Goal: Obtain resource: Download file/media

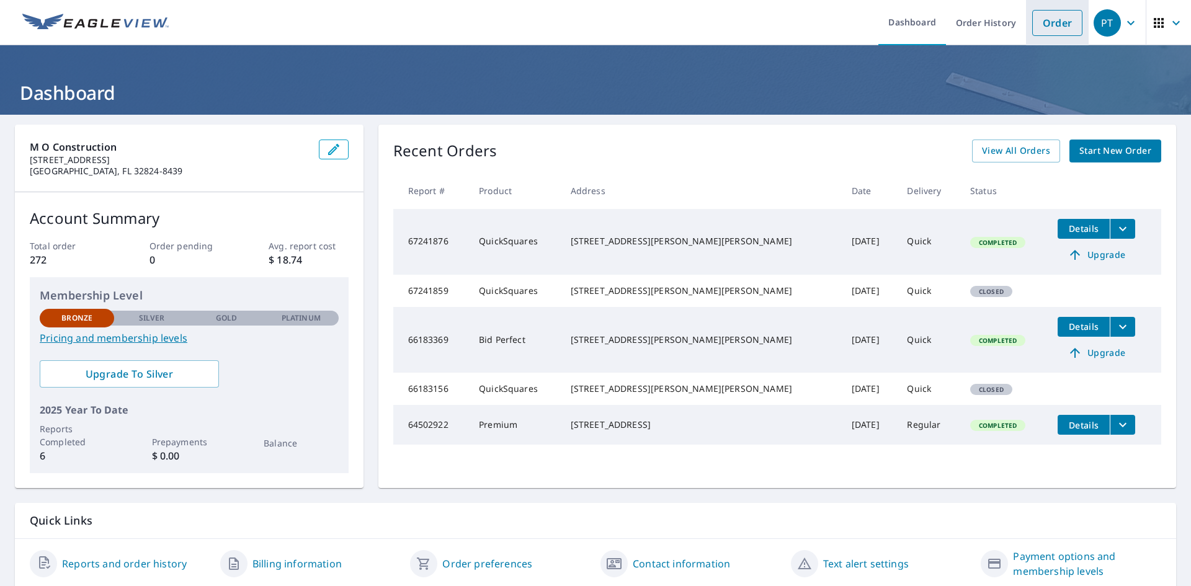
click at [1049, 22] on link "Order" at bounding box center [1057, 23] width 50 height 26
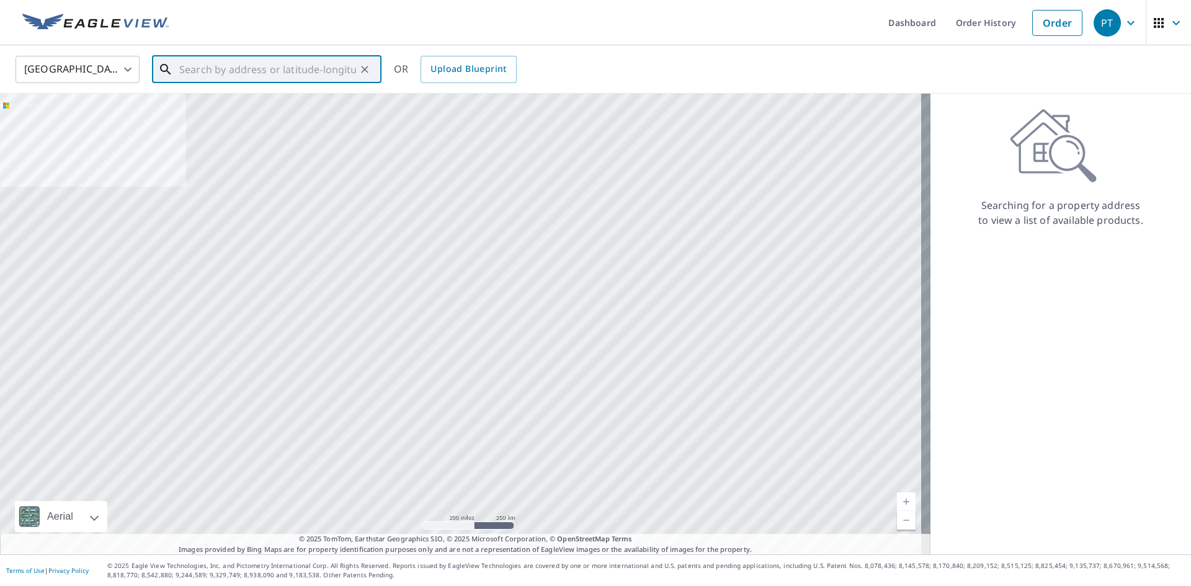
click at [181, 68] on input "text" at bounding box center [267, 69] width 177 height 35
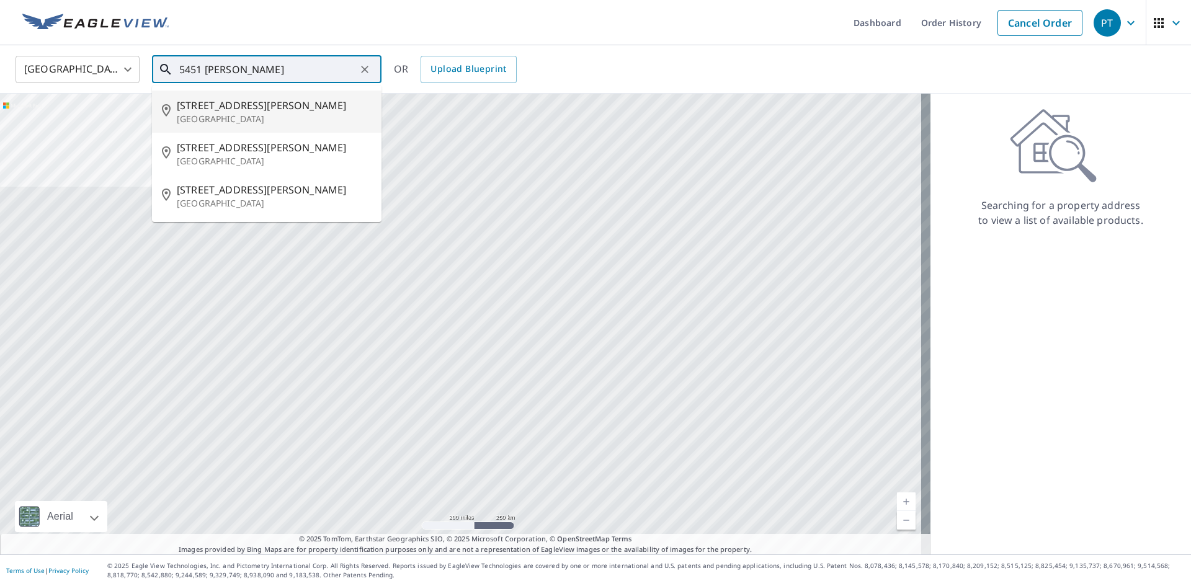
click at [200, 110] on span "[STREET_ADDRESS][PERSON_NAME]" at bounding box center [274, 105] width 195 height 15
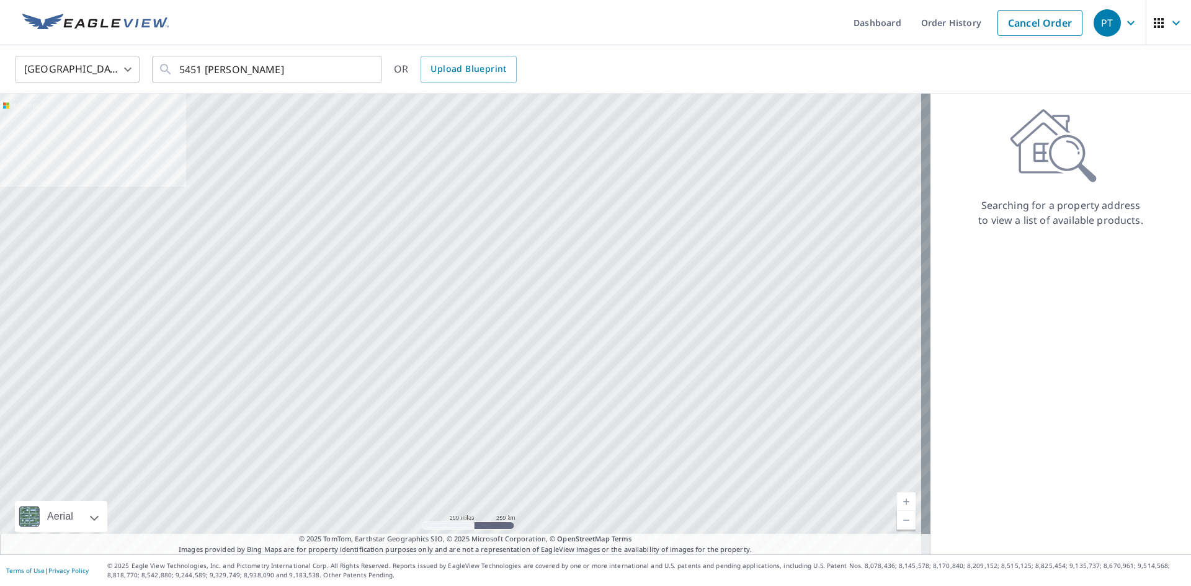
type input "[STREET_ADDRESS][PERSON_NAME][PERSON_NAME]"
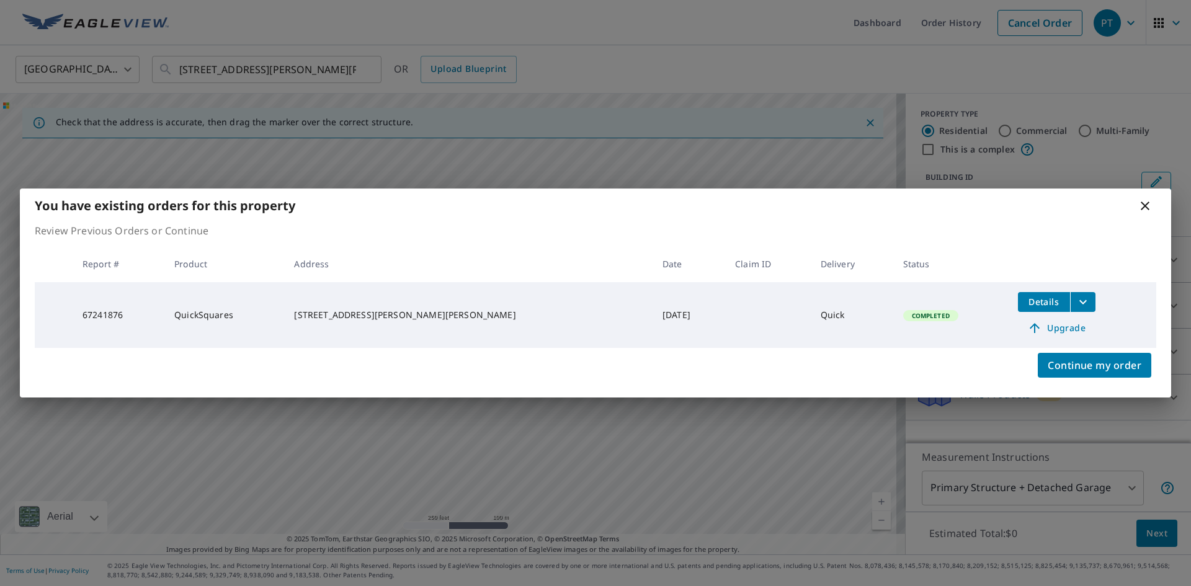
click at [1025, 301] on span "Details" at bounding box center [1043, 302] width 37 height 12
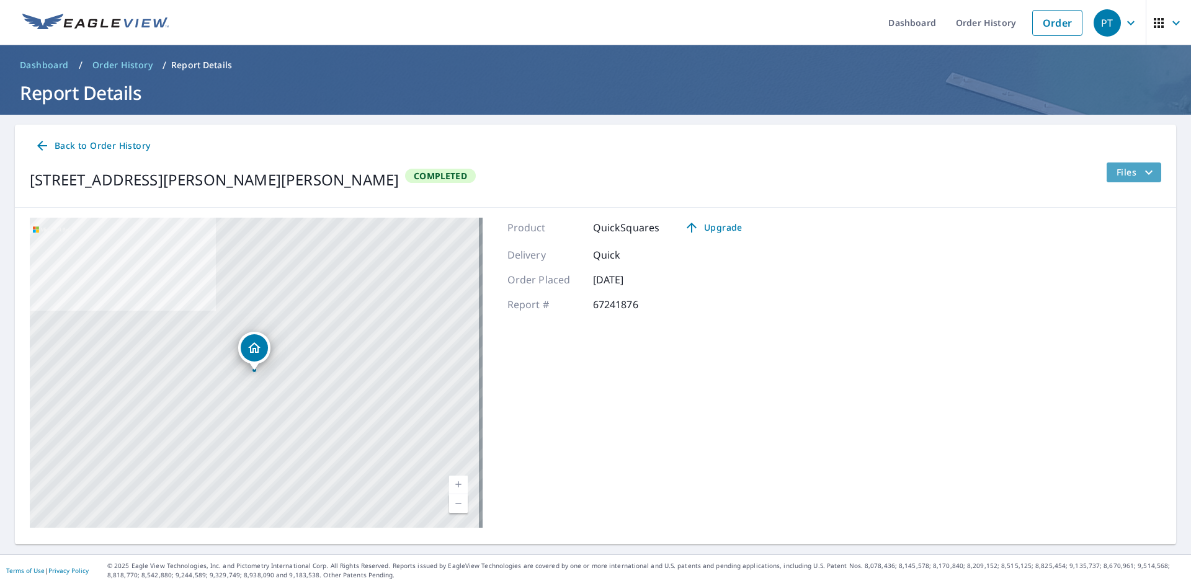
click at [1145, 172] on icon "filesDropdownBtn-67241876" at bounding box center [1148, 172] width 7 height 4
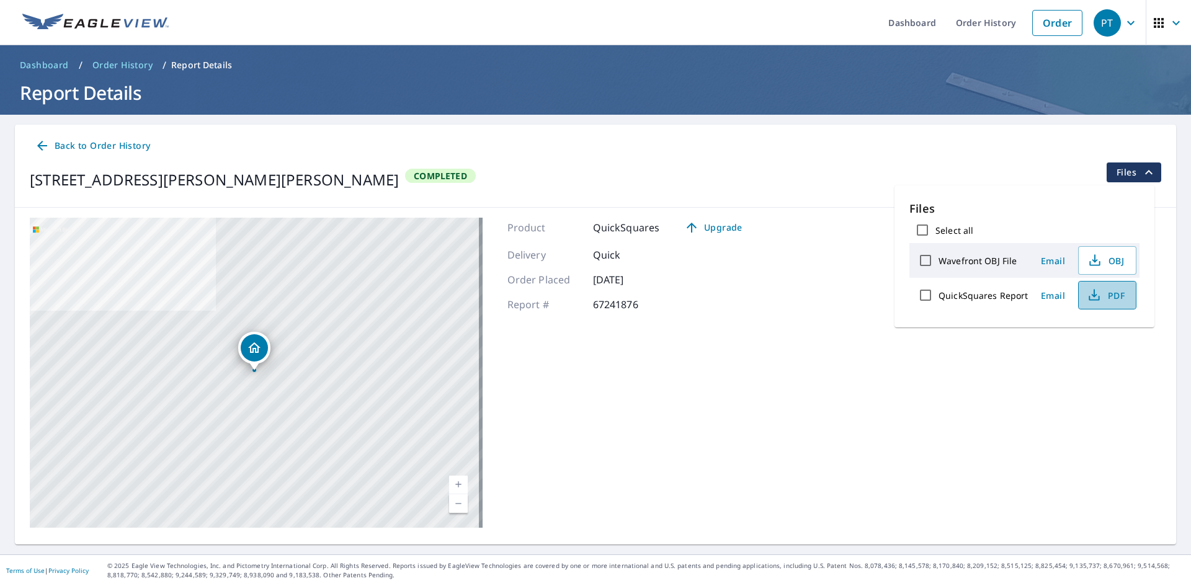
click at [1118, 291] on span "PDF" at bounding box center [1106, 295] width 40 height 15
